Goal: Task Accomplishment & Management: Manage account settings

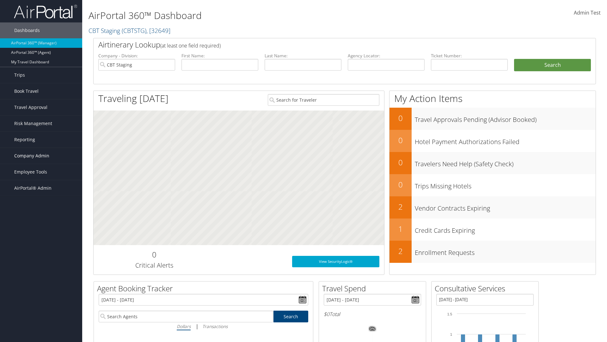
click at [41, 156] on span "Company Admin" at bounding box center [31, 156] width 35 height 16
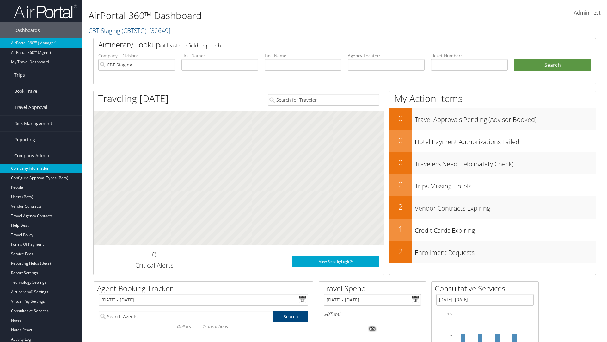
click at [41, 168] on link "Company Information" at bounding box center [41, 167] width 82 height 9
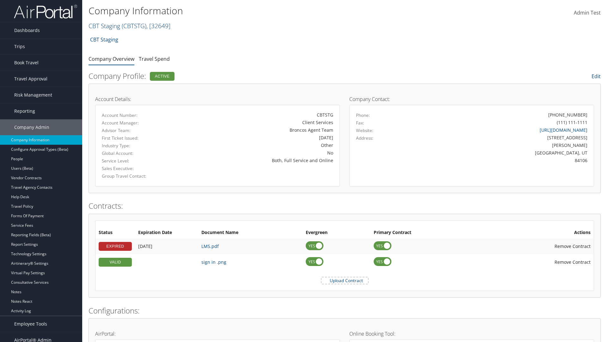
click at [104, 26] on link "CBT Staging ( CBTSTG ) , [ 32649 ]" at bounding box center [130, 26] width 82 height 9
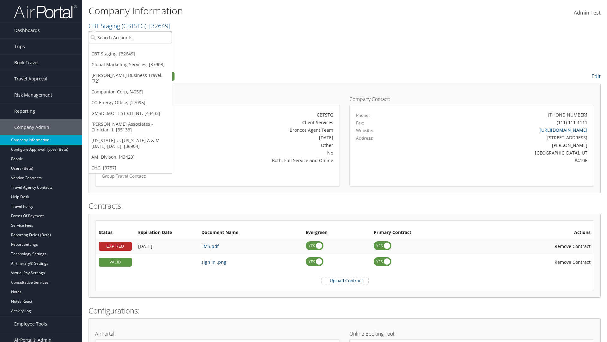
click at [130, 37] on input "search" at bounding box center [130, 38] width 83 height 12
type input "CBTSTG"
click at [130, 49] on div "CBT Staging (CBTSTG), [32649]" at bounding box center [130, 49] width 90 height 6
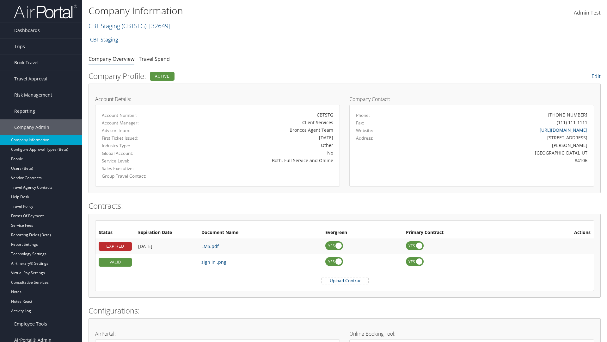
scroll to position [293, 0]
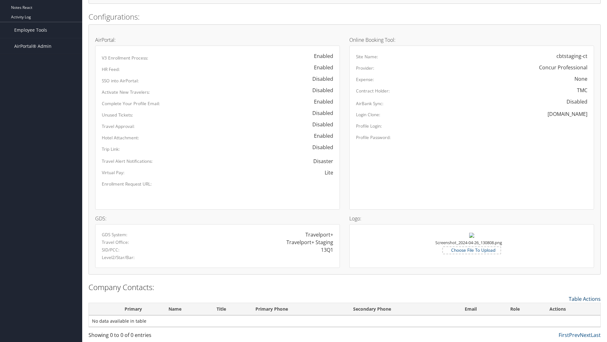
click at [585, 298] on link "Table Actions" at bounding box center [585, 298] width 32 height 7
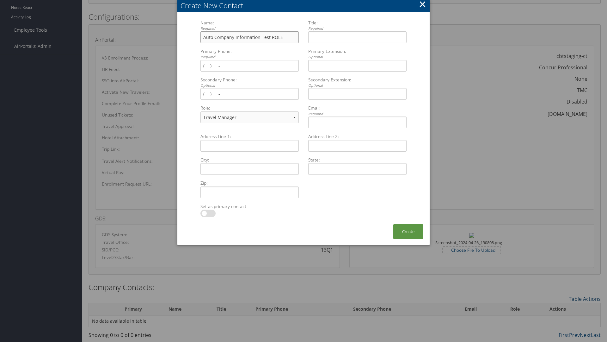
type input "Auto Company Information Test ROLE"
type input "Company Information Title ROLE"
type input "(801) 534-4900"
select select "EX"
type input "(801) 534-4900"
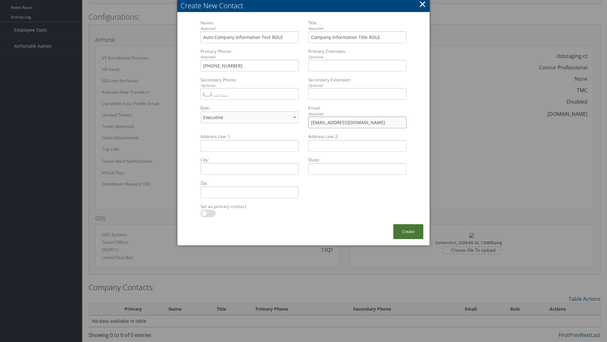
type input "sample@cbtravel.com"
click at [408, 231] on button "Create" at bounding box center [408, 231] width 30 height 15
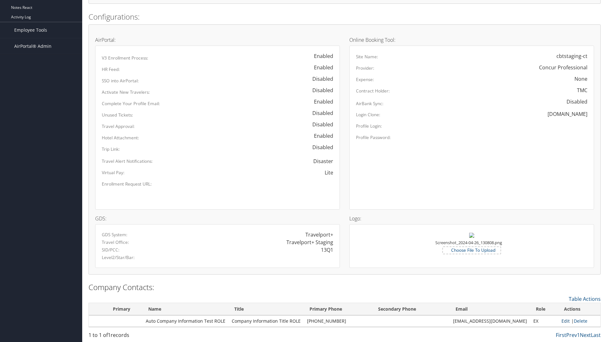
click at [563, 320] on link "Edit" at bounding box center [566, 320] width 8 height 6
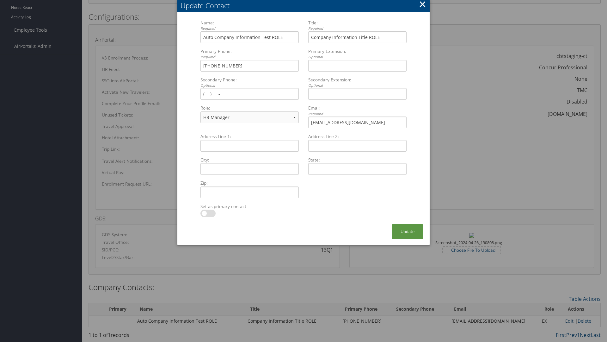
select select "TC"
click at [422, 6] on button "×" at bounding box center [422, 4] width 7 height 13
